Goal: Task Accomplishment & Management: Manage account settings

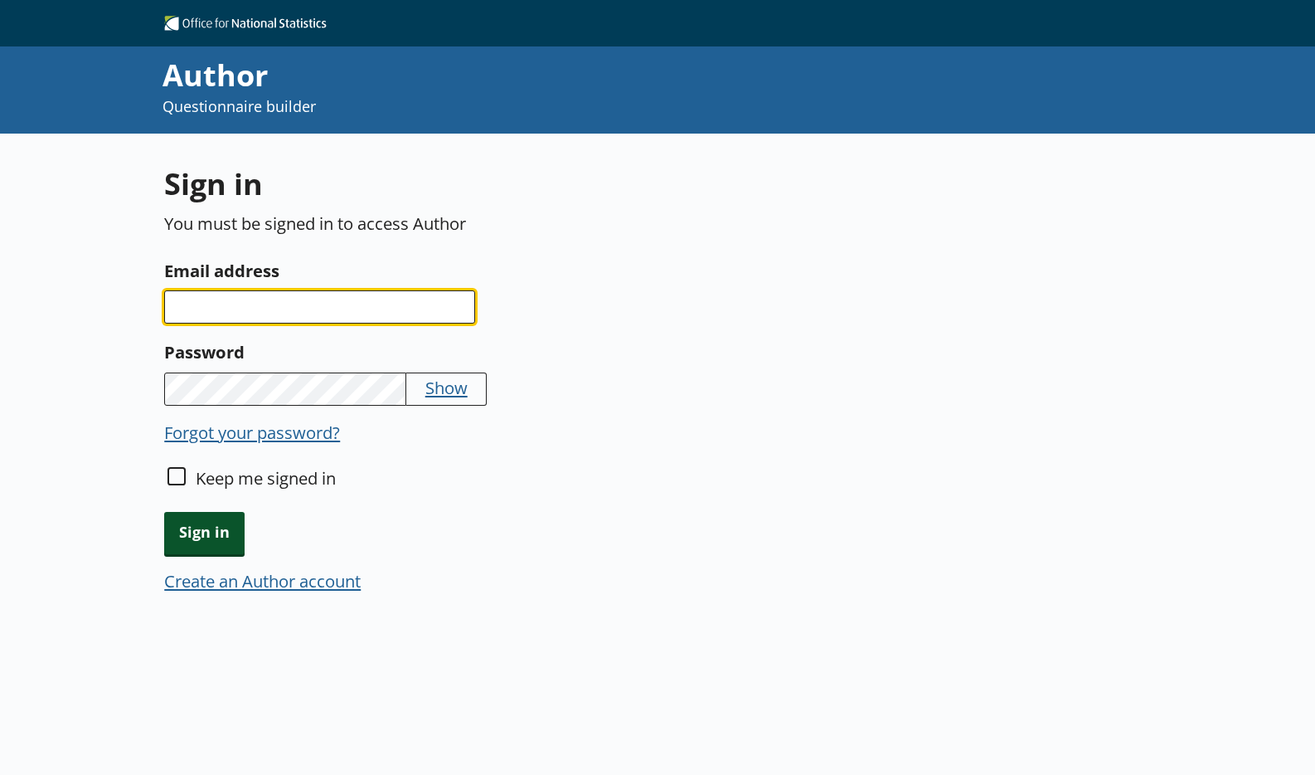
type input "[PERSON_NAME][EMAIL_ADDRESS][PERSON_NAME][DOMAIN_NAME]"
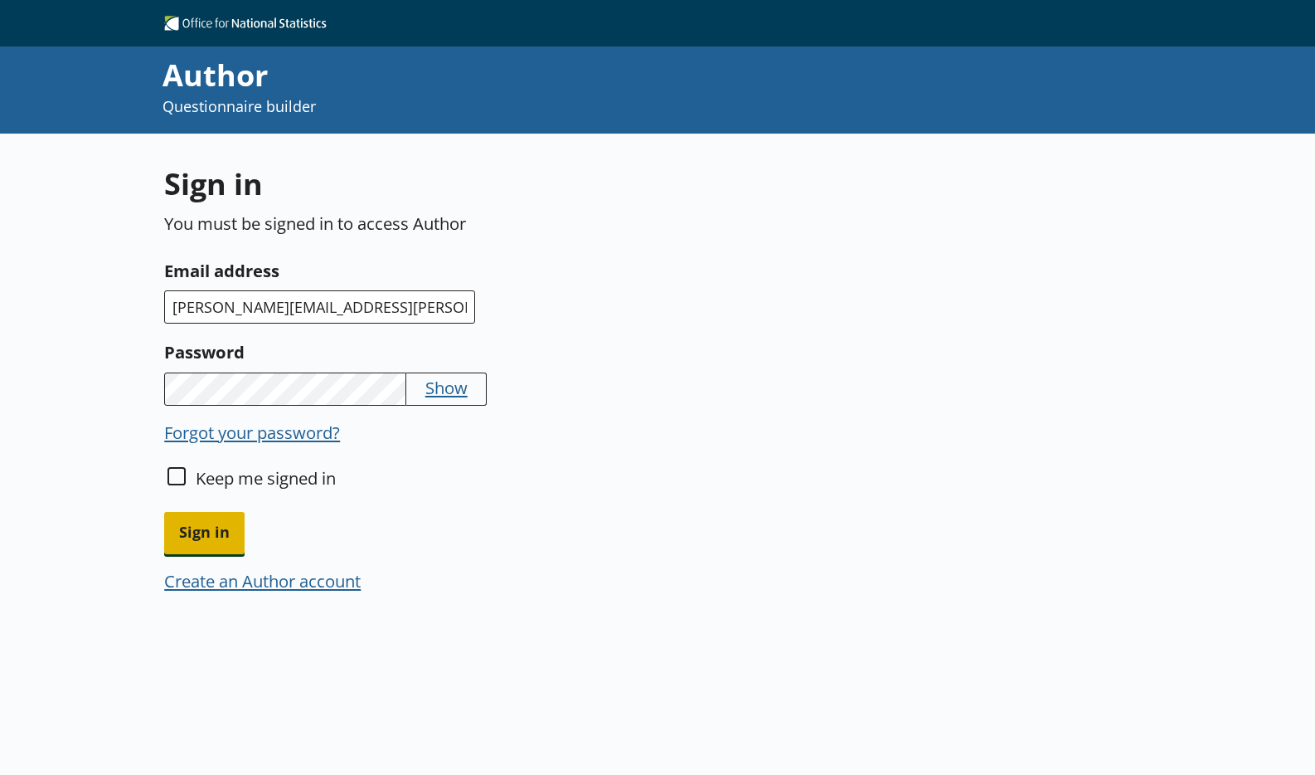
click at [208, 532] on span "Sign in" at bounding box center [204, 533] width 80 height 42
